Goal: Task Accomplishment & Management: Manage account settings

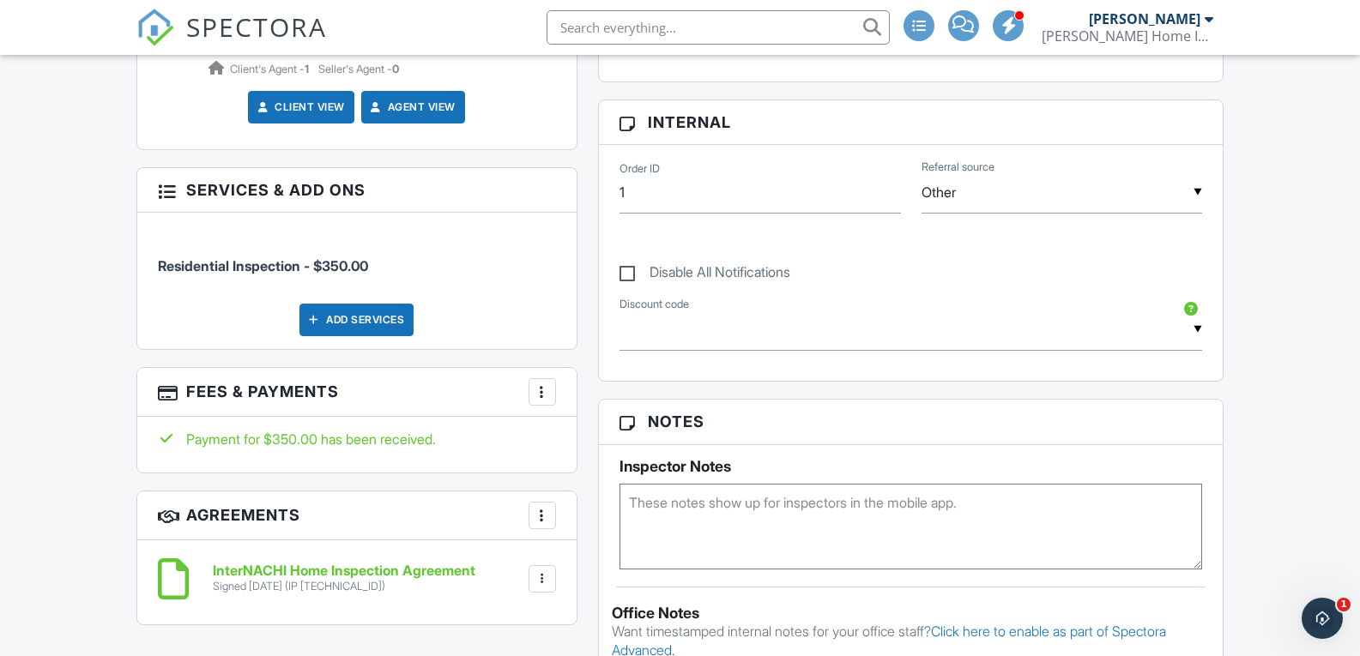
click at [547, 396] on div at bounding box center [542, 392] width 17 height 17
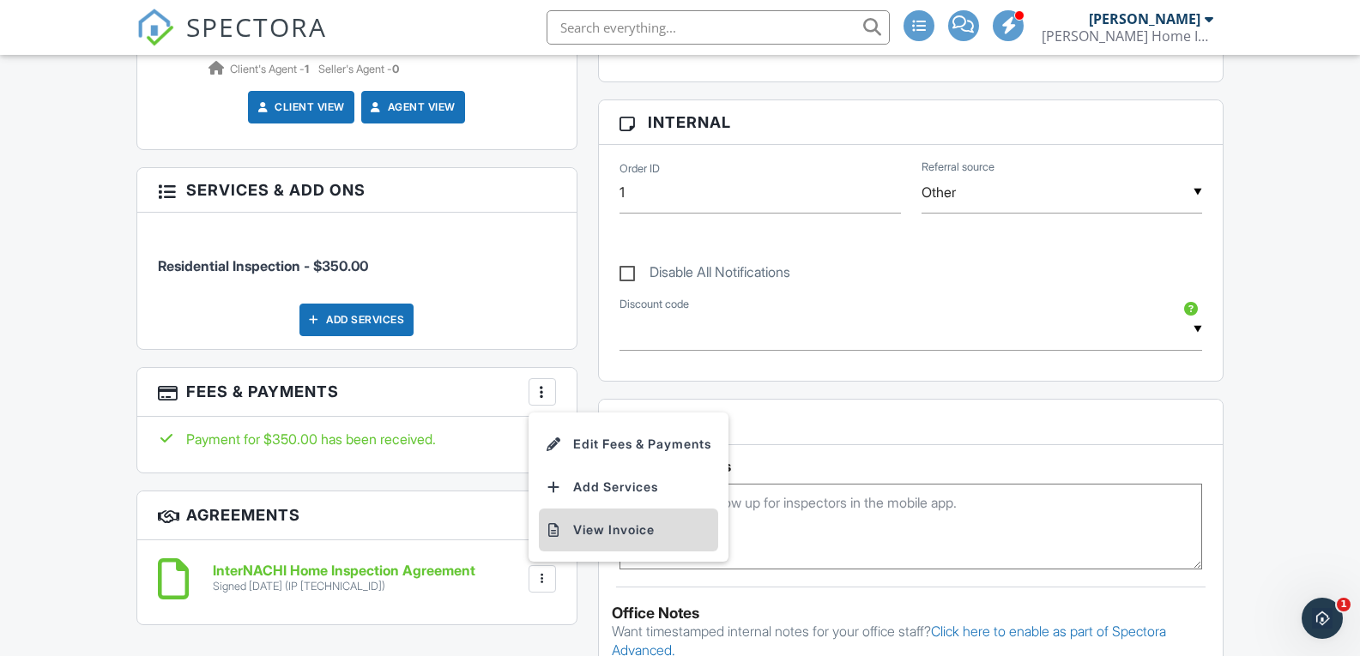
click at [617, 522] on li "View Invoice" at bounding box center [628, 530] width 179 height 43
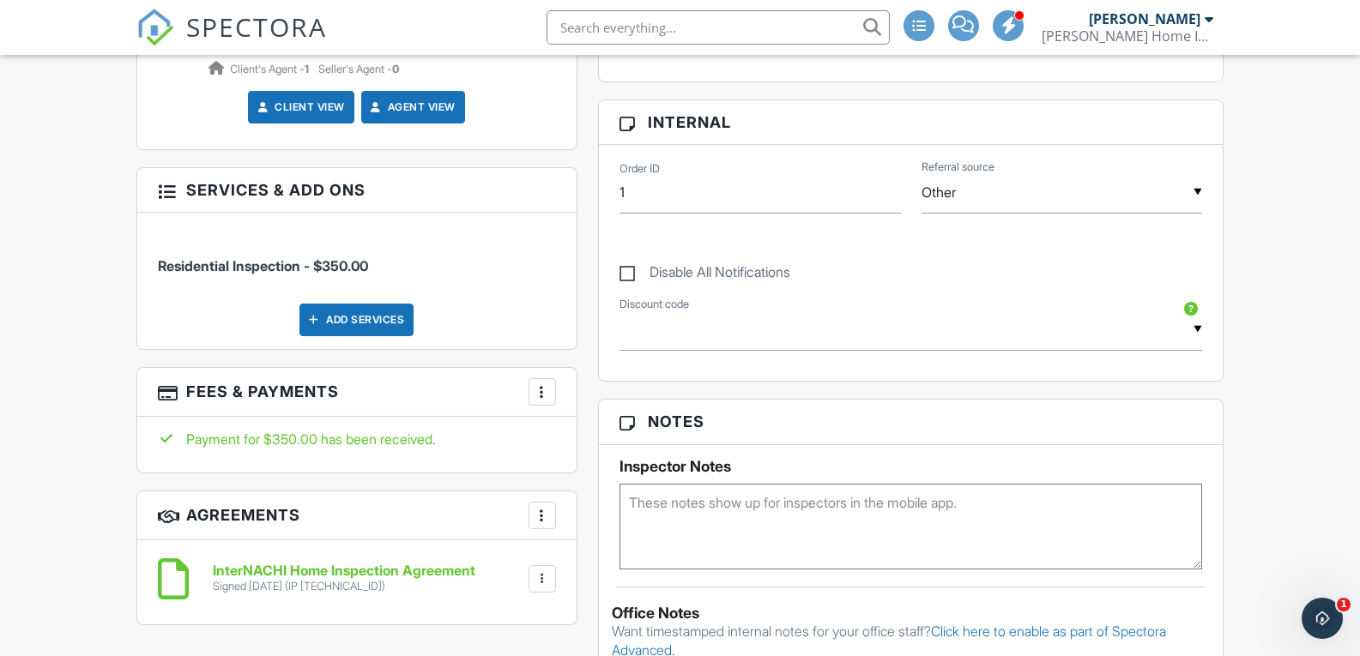
click at [537, 396] on div at bounding box center [542, 392] width 17 height 17
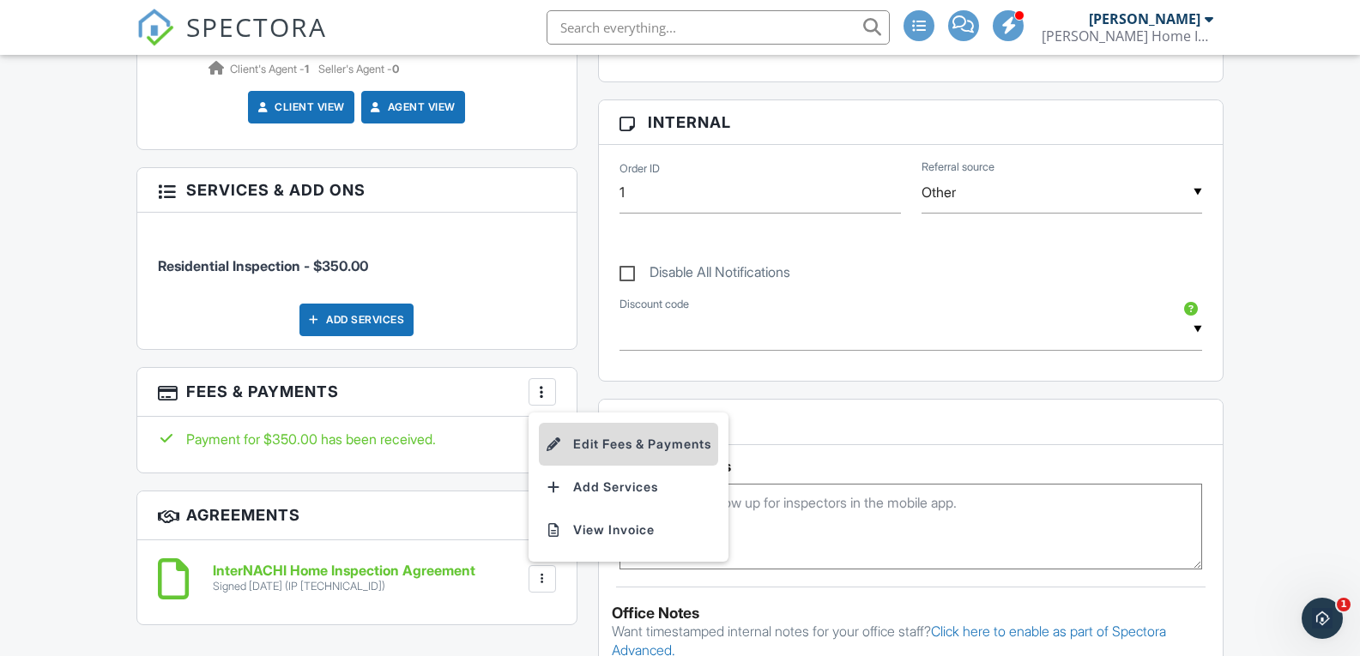
click at [592, 432] on li "Edit Fees & Payments" at bounding box center [628, 444] width 179 height 43
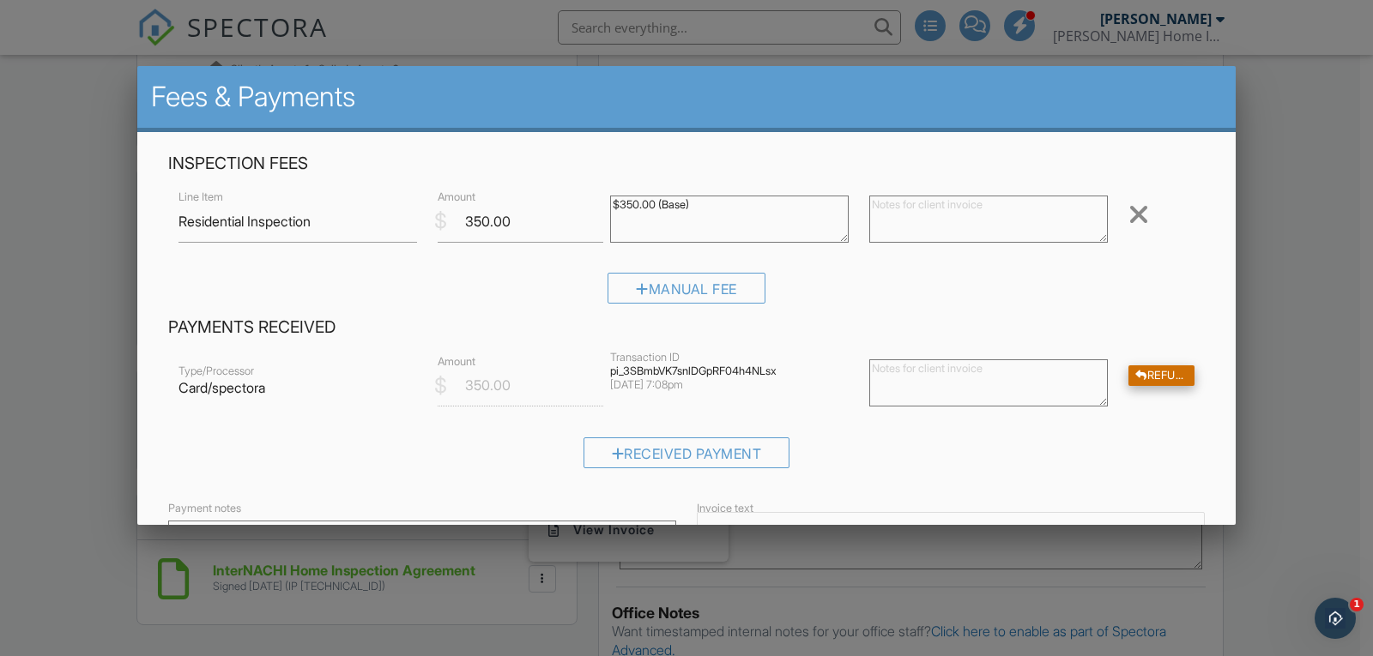
click at [1162, 368] on div "Refund" at bounding box center [1161, 376] width 66 height 21
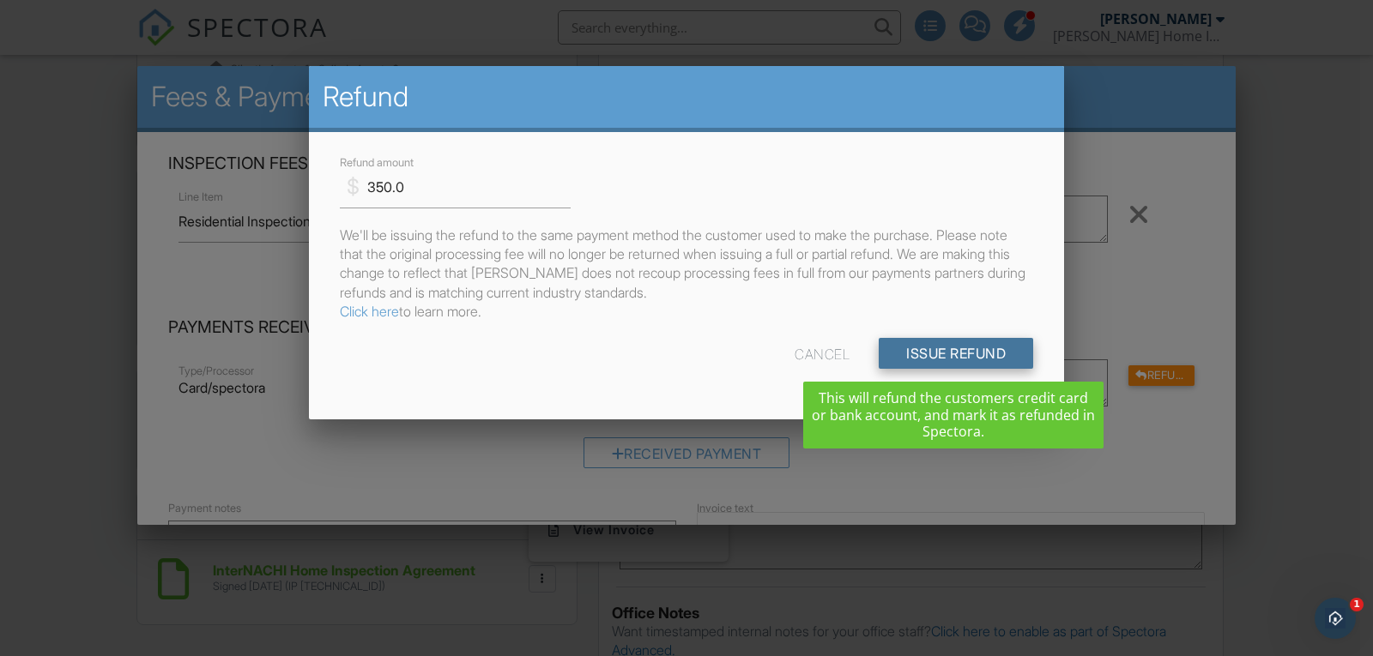
click at [973, 366] on input "Issue Refund" at bounding box center [956, 353] width 154 height 31
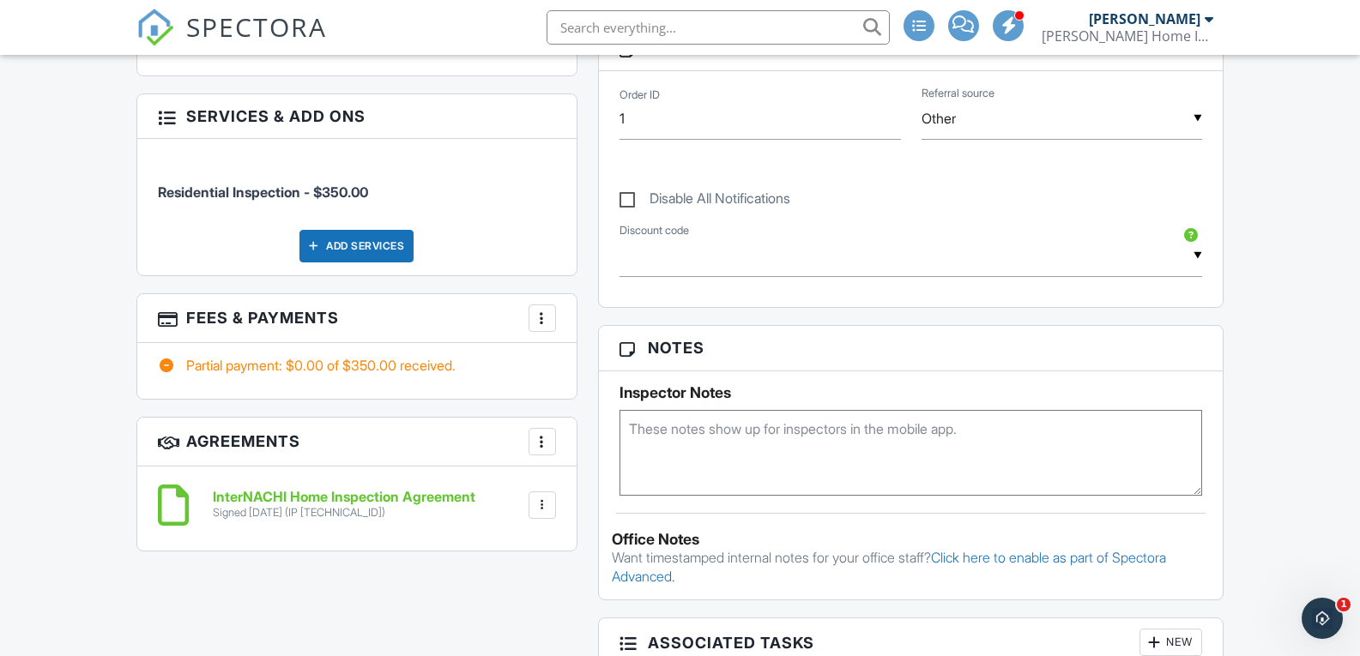
scroll to position [858, 0]
